Goal: Find specific page/section: Find specific page/section

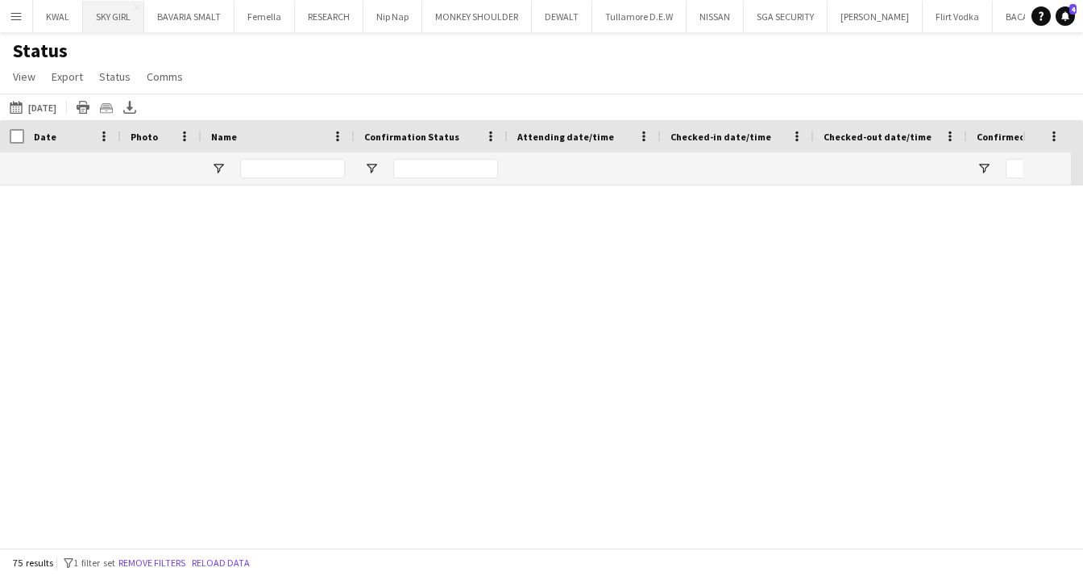
scroll to position [0, 62]
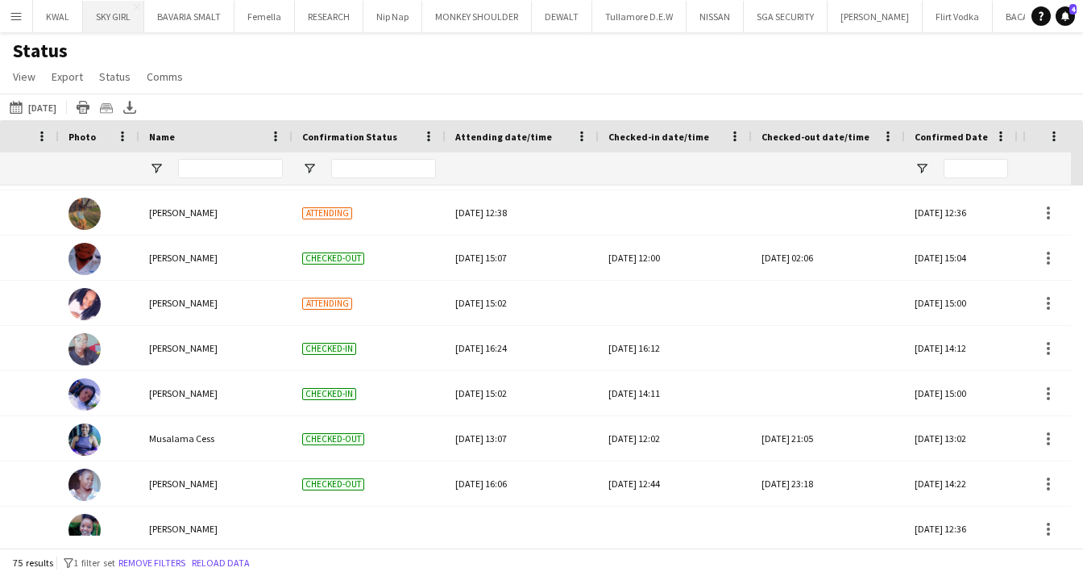
click at [94, 23] on button "SKY GIRL Close" at bounding box center [113, 16] width 61 height 31
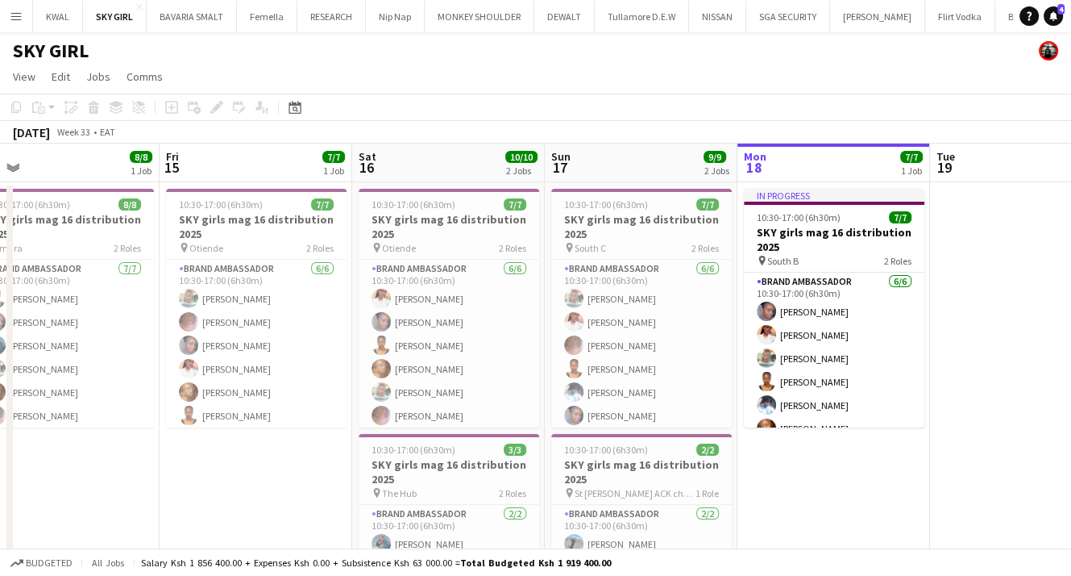
scroll to position [0, 407]
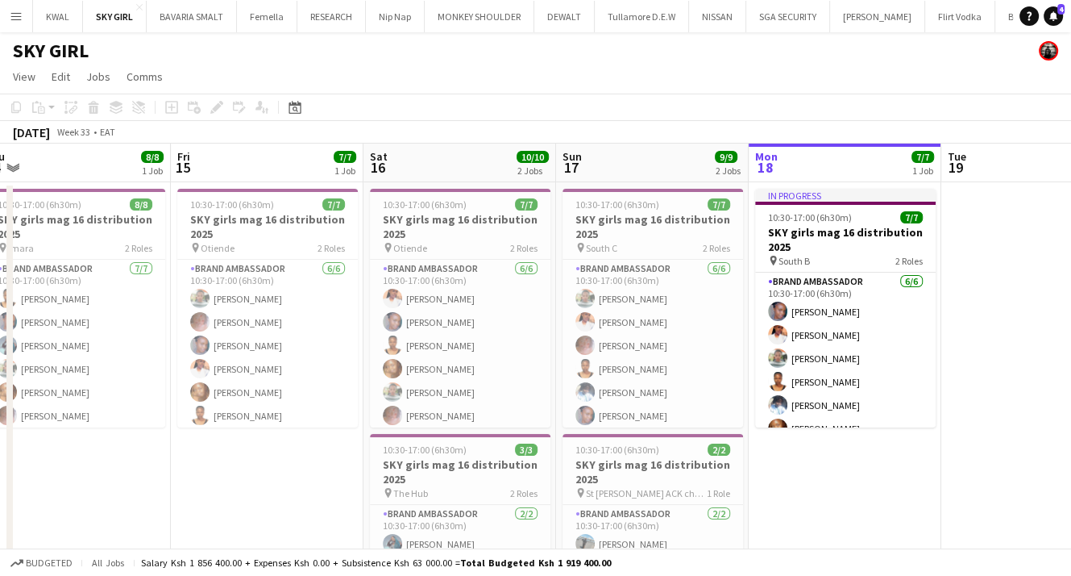
drag, startPoint x: 148, startPoint y: 493, endPoint x: 705, endPoint y: 421, distance: 560.9
click at [705, 421] on app-calendar-viewport "Tue 12 Wed 13 9/9 1 Job Thu 14 8/8 1 Job Fri 15 7/7 1 Job Sat 16 10/10 2 Jobs S…" at bounding box center [535, 407] width 1071 height 528
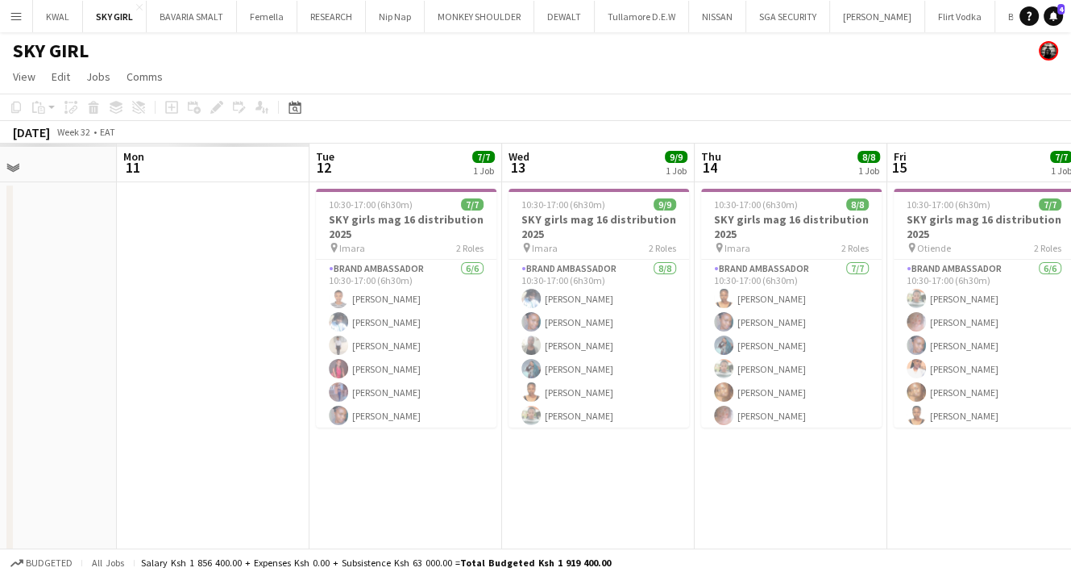
scroll to position [0, 453]
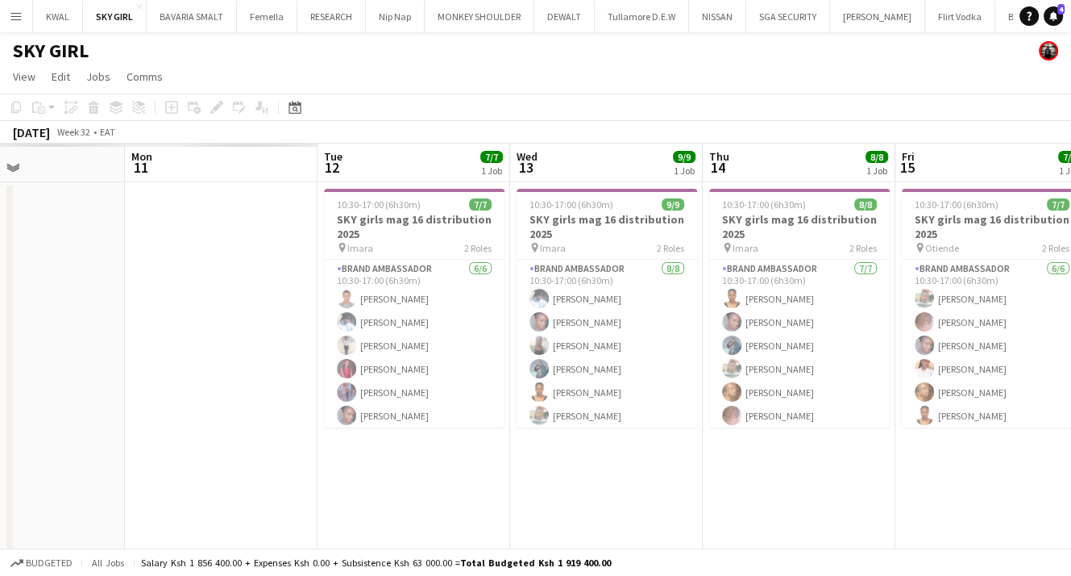
drag, startPoint x: 261, startPoint y: 465, endPoint x: 986, endPoint y: 351, distance: 733.6
click at [986, 351] on app-calendar-viewport "Fri 8 Sat 9 Sun 10 Mon 11 Tue 12 7/7 1 Job Wed 13 9/9 1 Job Thu 14 8/8 1 Job Fr…" at bounding box center [535, 407] width 1071 height 528
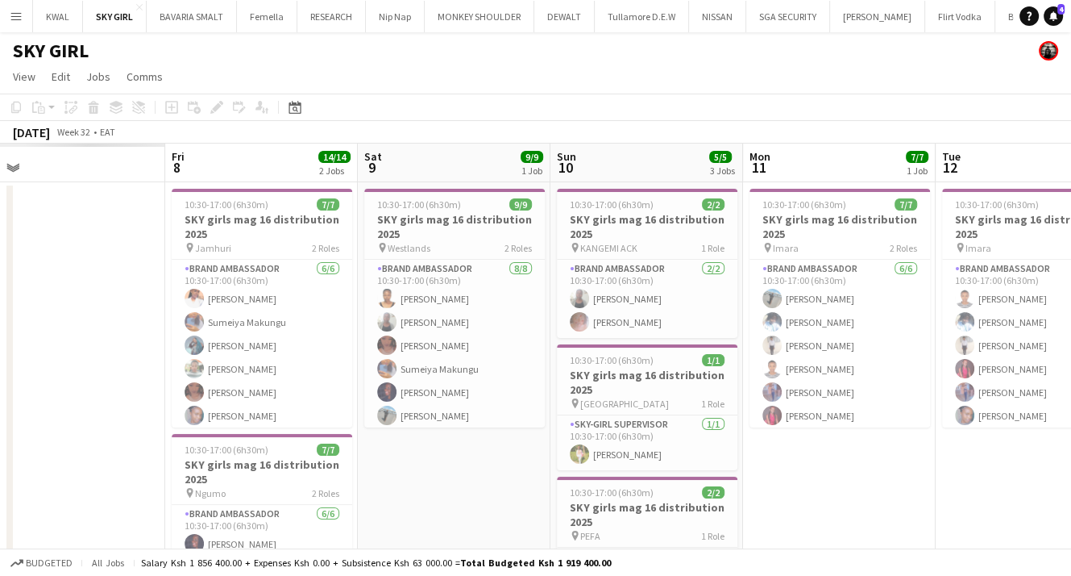
scroll to position [0, 450]
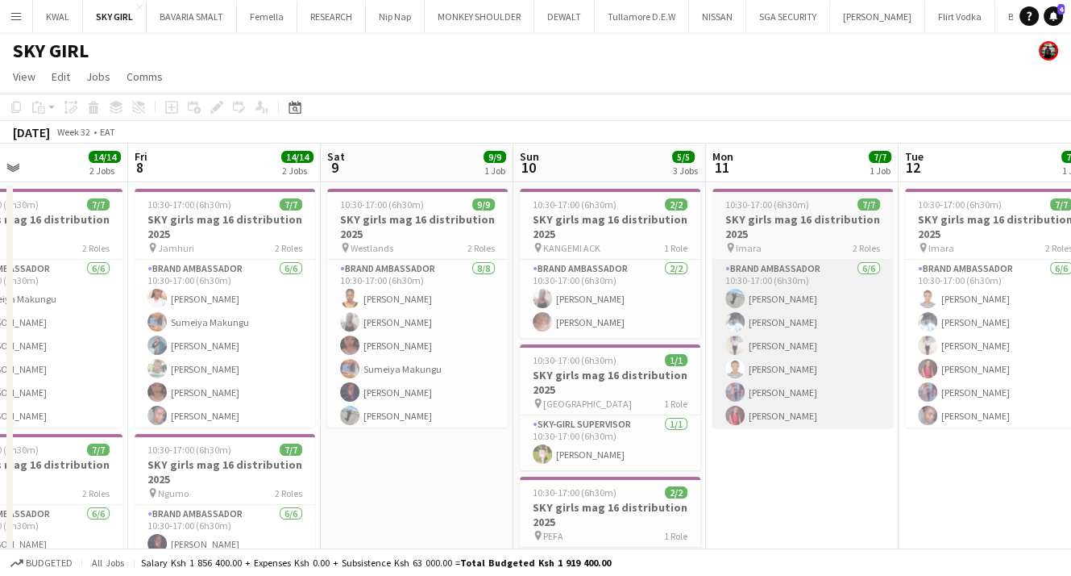
drag, startPoint x: 673, startPoint y: 391, endPoint x: 829, endPoint y: 357, distance: 159.2
click at [829, 360] on app-calendar-viewport "Tue 5 7/7 1 Job Wed 6 7/7 1 Job Thu 7 14/14 2 Jobs Fri 8 14/14 2 Jobs Sat 9 9/9…" at bounding box center [535, 423] width 1071 height 561
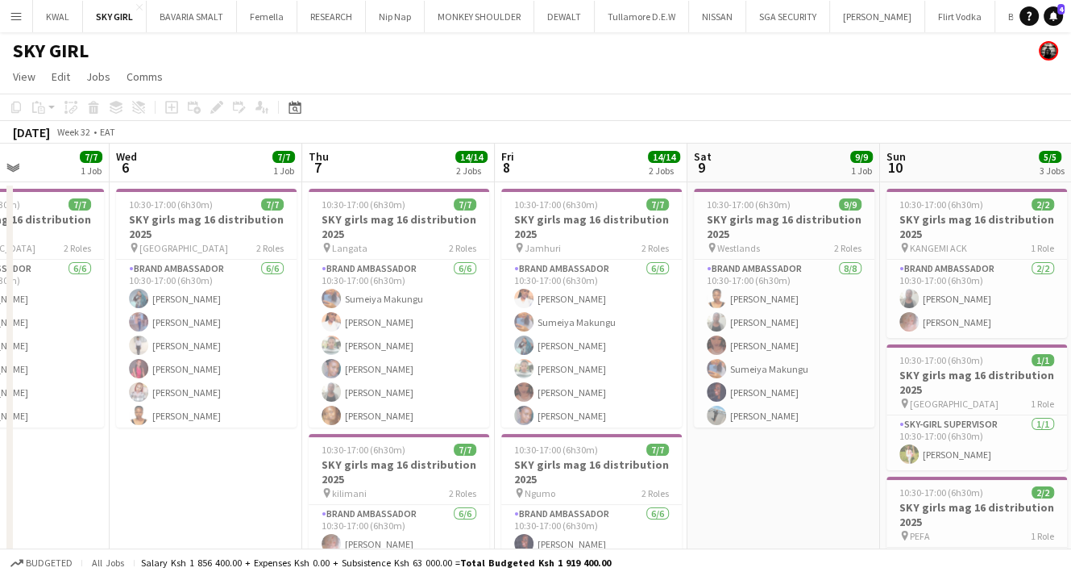
scroll to position [0, 448]
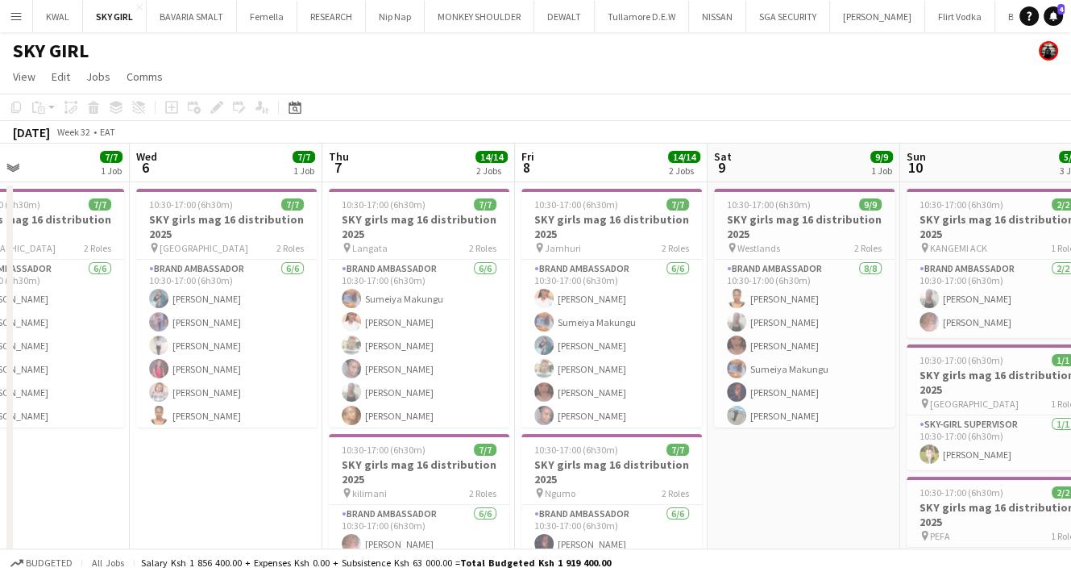
drag, startPoint x: 267, startPoint y: 437, endPoint x: 654, endPoint y: 410, distance: 387.9
click at [654, 410] on app-calendar-viewport "Sun 3 Mon 4 Tue 5 7/7 1 Job Wed 6 7/7 1 Job Thu 7 14/14 2 Jobs Fri 8 14/14 2 Jo…" at bounding box center [535, 423] width 1071 height 561
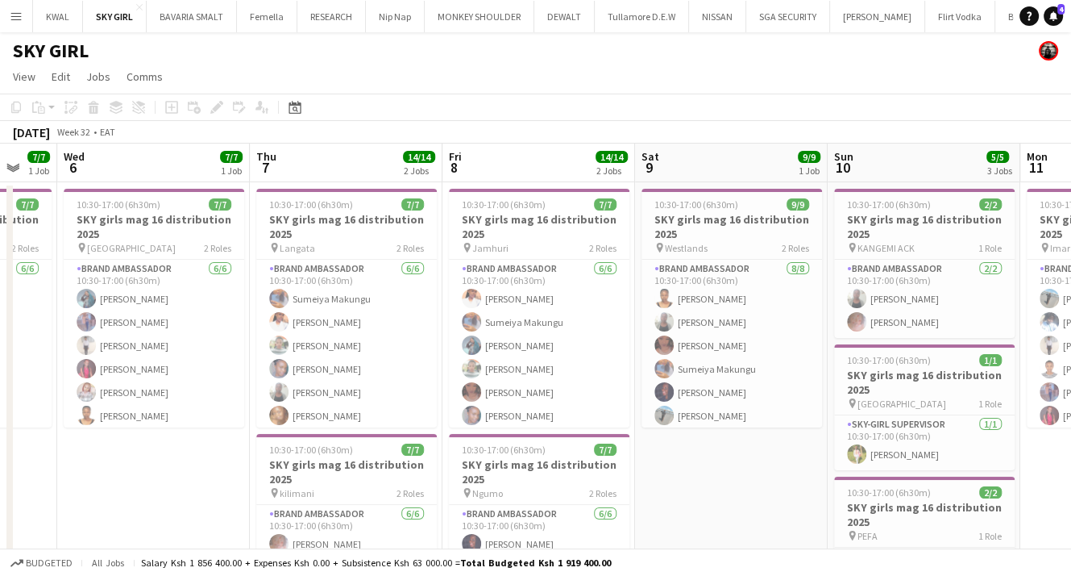
scroll to position [0, 648]
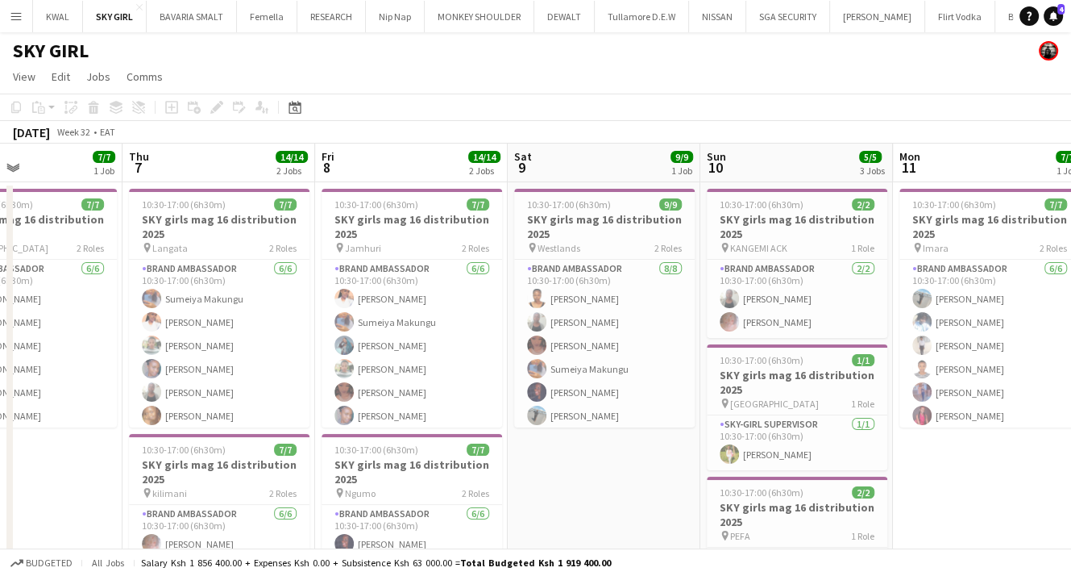
drag, startPoint x: 200, startPoint y: 466, endPoint x: 0, endPoint y: 497, distance: 202.4
click at [0, 497] on app-calendar-viewport "Sun 3 Mon 4 Tue 5 7/7 1 Job Wed 6 7/7 1 Job Thu 7 14/14 2 Jobs Fri 8 14/14 2 Jo…" at bounding box center [535, 423] width 1071 height 561
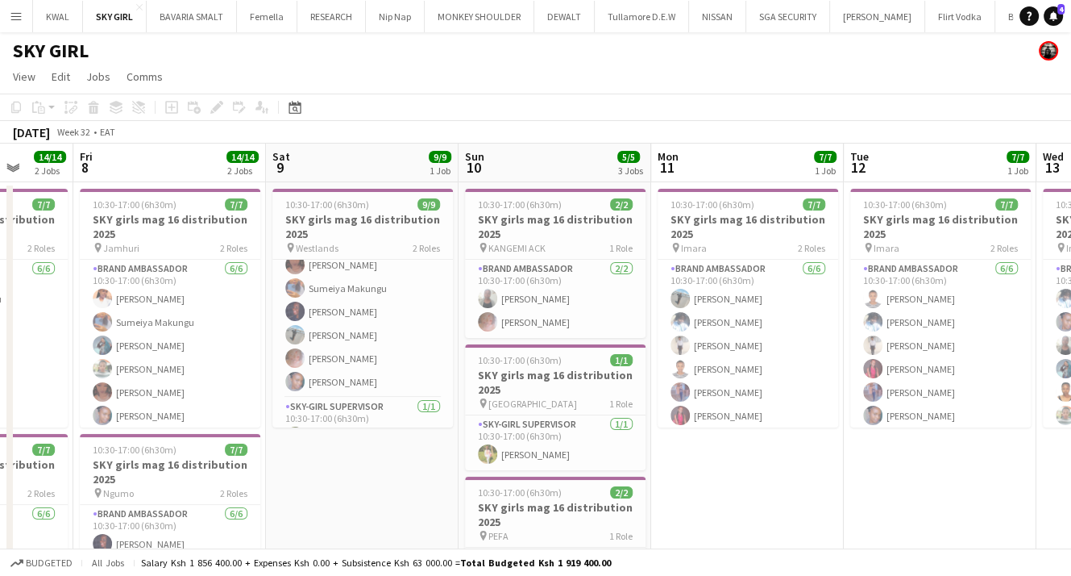
scroll to position [0, 704]
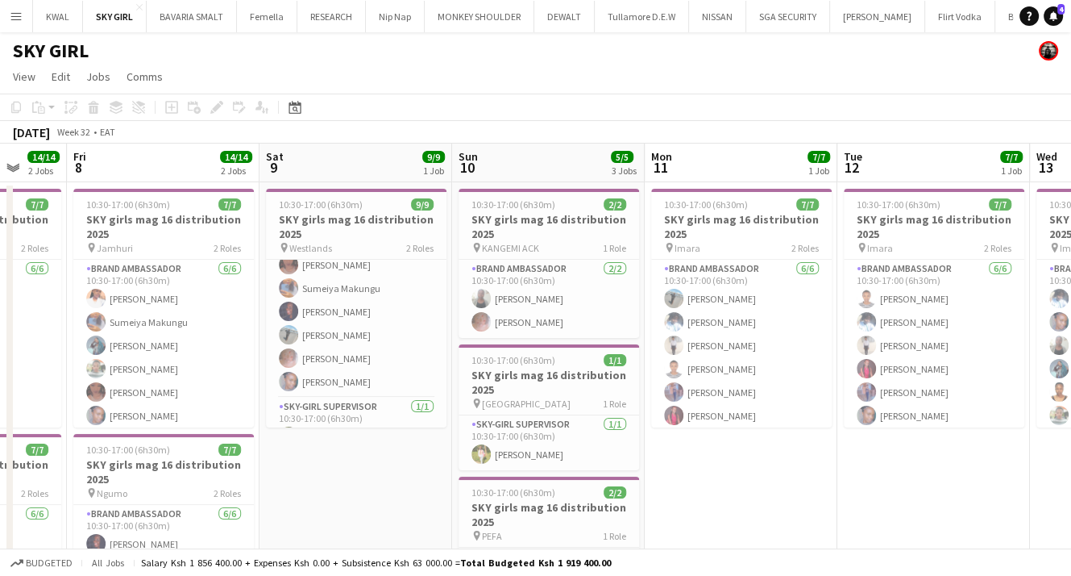
drag, startPoint x: 652, startPoint y: 497, endPoint x: 404, endPoint y: 495, distance: 248.3
click at [404, 495] on app-calendar-viewport "Mon 4 Tue 5 7/7 1 Job Wed 6 7/7 1 Job Thu 7 14/14 2 Jobs Fri 8 14/14 2 Jobs Sat…" at bounding box center [535, 423] width 1071 height 561
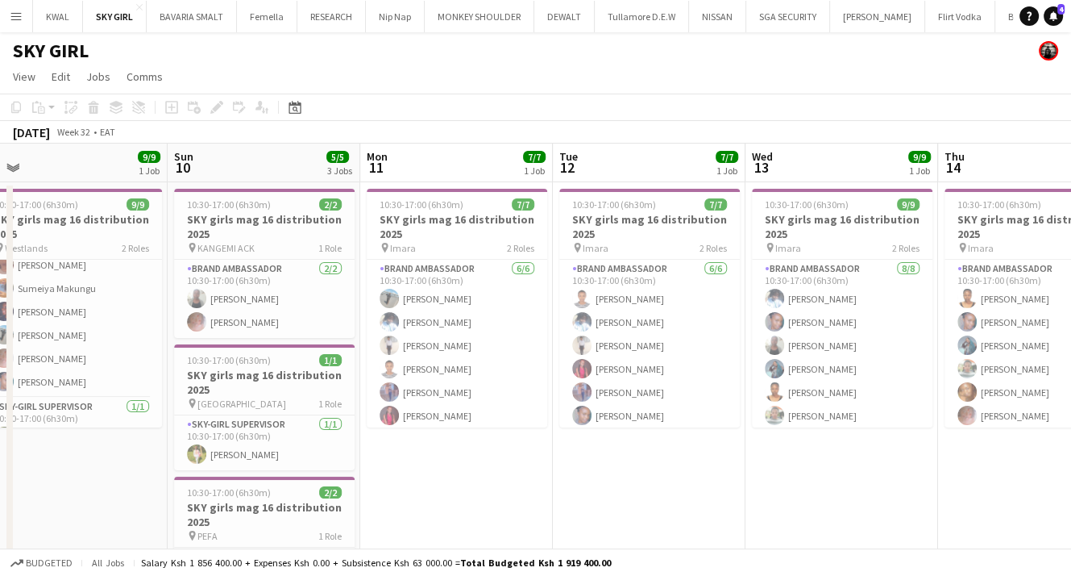
scroll to position [0, 609]
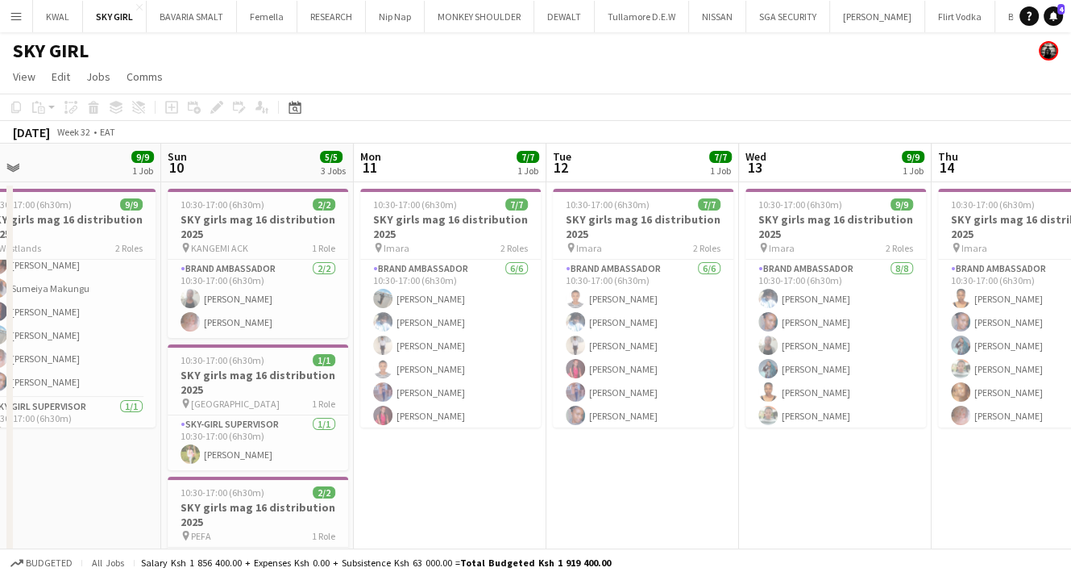
drag, startPoint x: 767, startPoint y: 497, endPoint x: 477, endPoint y: 491, distance: 290.3
click at [477, 491] on app-calendar-viewport "Wed 6 7/7 1 Job Thu 7 14/14 2 Jobs Fri 8 14/14 2 Jobs Sat 9 9/9 1 Job Sun 10 5/…" at bounding box center [535, 423] width 1071 height 561
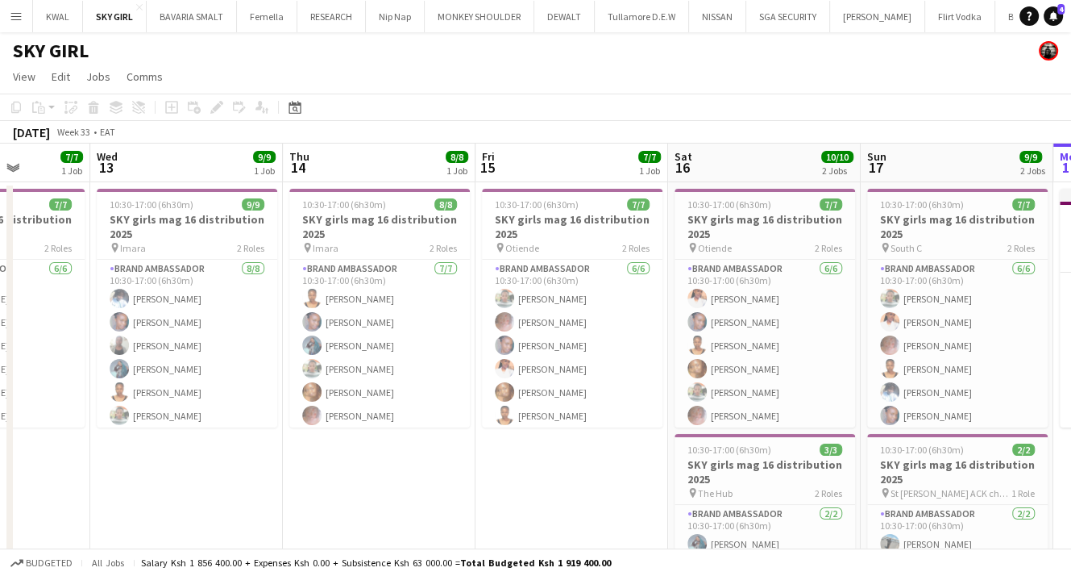
scroll to position [0, 725]
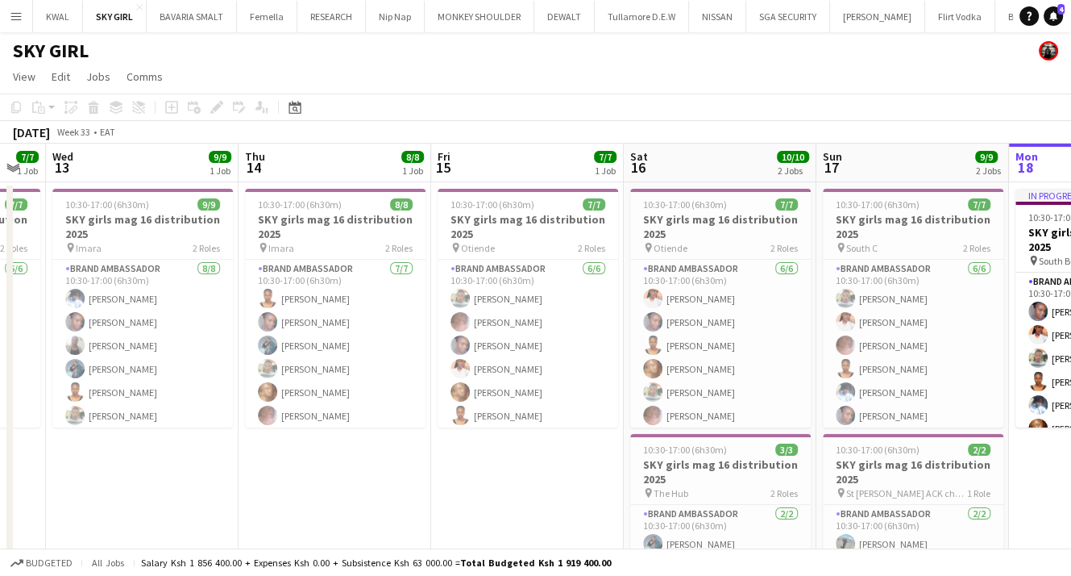
drag, startPoint x: 896, startPoint y: 491, endPoint x: 210, endPoint y: 475, distance: 687.0
click at [206, 476] on app-calendar-viewport "Sat 9 9/9 1 Job Sun 10 5/5 3 Jobs Mon 11 7/7 1 Job Tue 12 7/7 1 Job Wed 13 9/9 …" at bounding box center [535, 423] width 1071 height 561
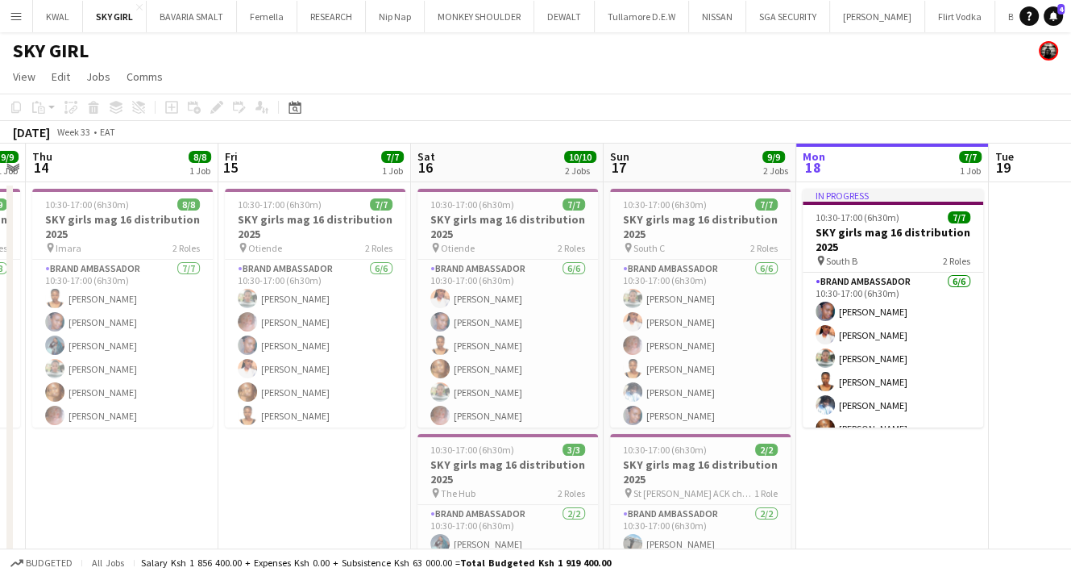
scroll to position [0, 554]
drag, startPoint x: 780, startPoint y: 493, endPoint x: 566, endPoint y: 491, distance: 214.4
click at [566, 491] on app-calendar-viewport "Mon 11 7/7 1 Job Tue 12 7/7 1 Job Wed 13 9/9 1 Job Thu 14 8/8 1 Job Fri 15 7/7 …" at bounding box center [535, 423] width 1071 height 561
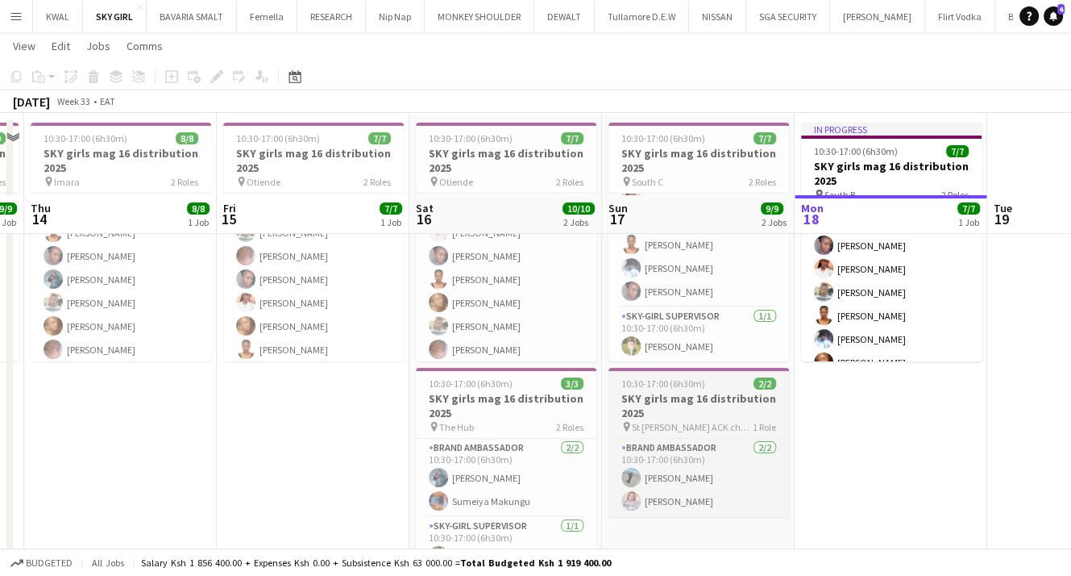
scroll to position [155, 0]
